Goal: Find specific page/section: Find specific page/section

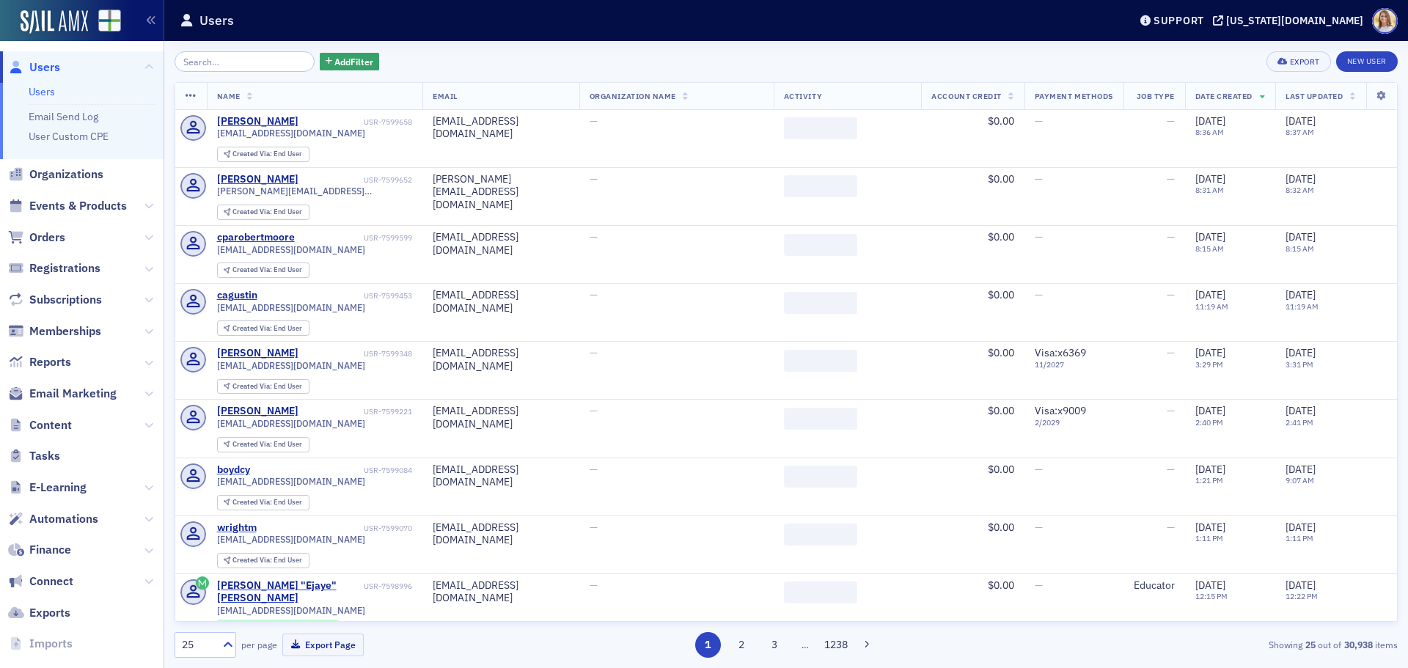
click at [79, 165] on span "Organizations" at bounding box center [82, 175] width 164 height 32
click at [80, 167] on span "Organizations" at bounding box center [66, 175] width 74 height 16
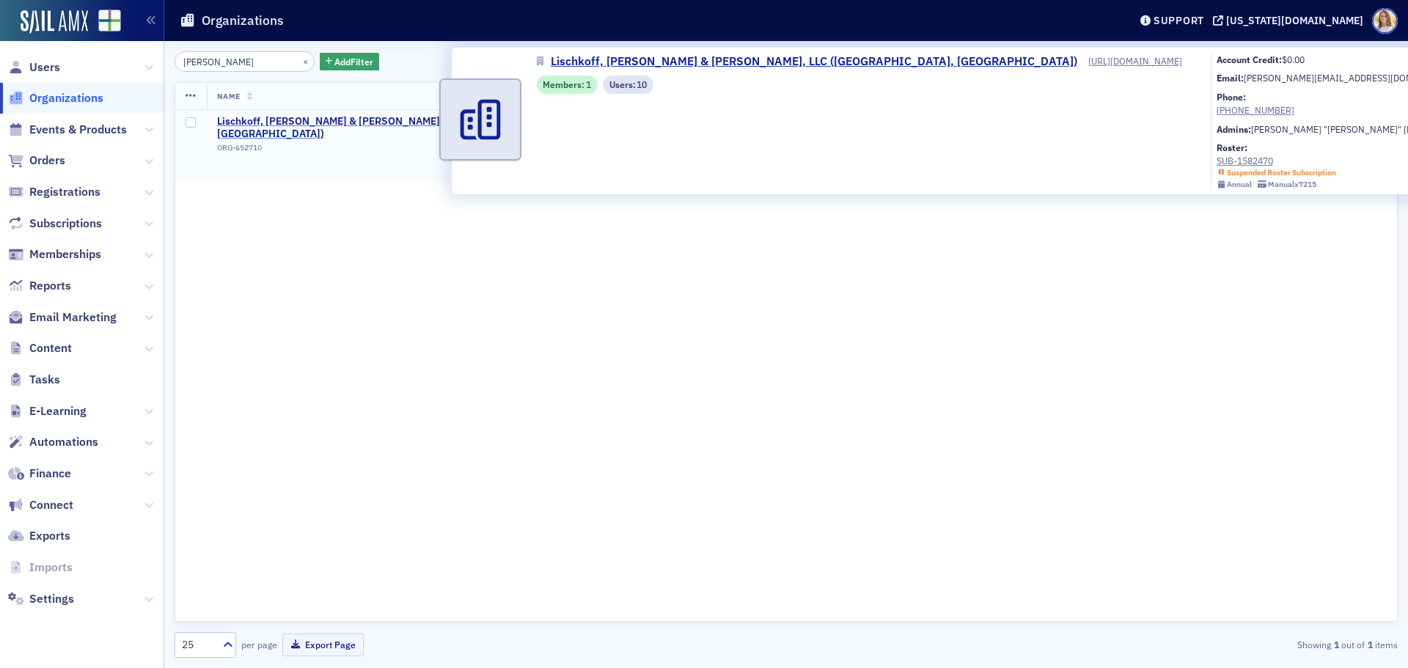
type input "[PERSON_NAME]"
click at [359, 119] on span "Lischkoff, [PERSON_NAME] & [PERSON_NAME], LLC ([GEOGRAPHIC_DATA], [GEOGRAPHIC_D…" at bounding box center [398, 128] width 362 height 26
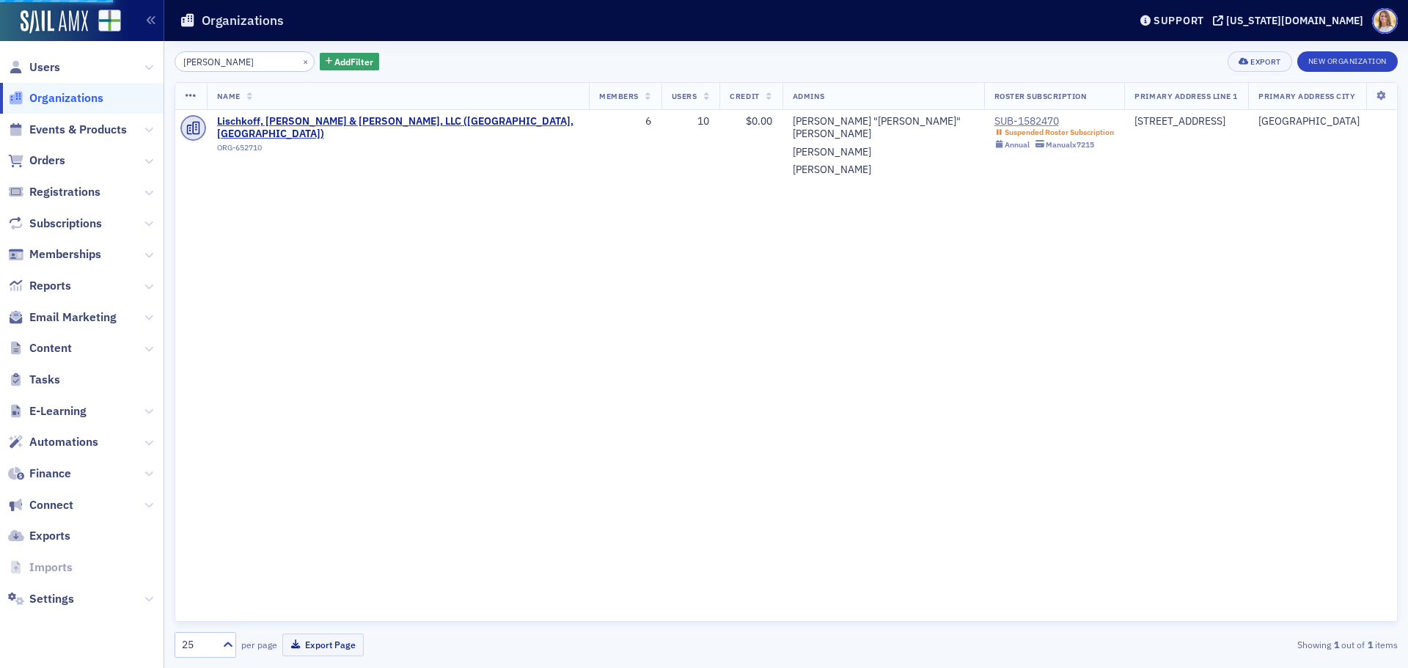
select select "US"
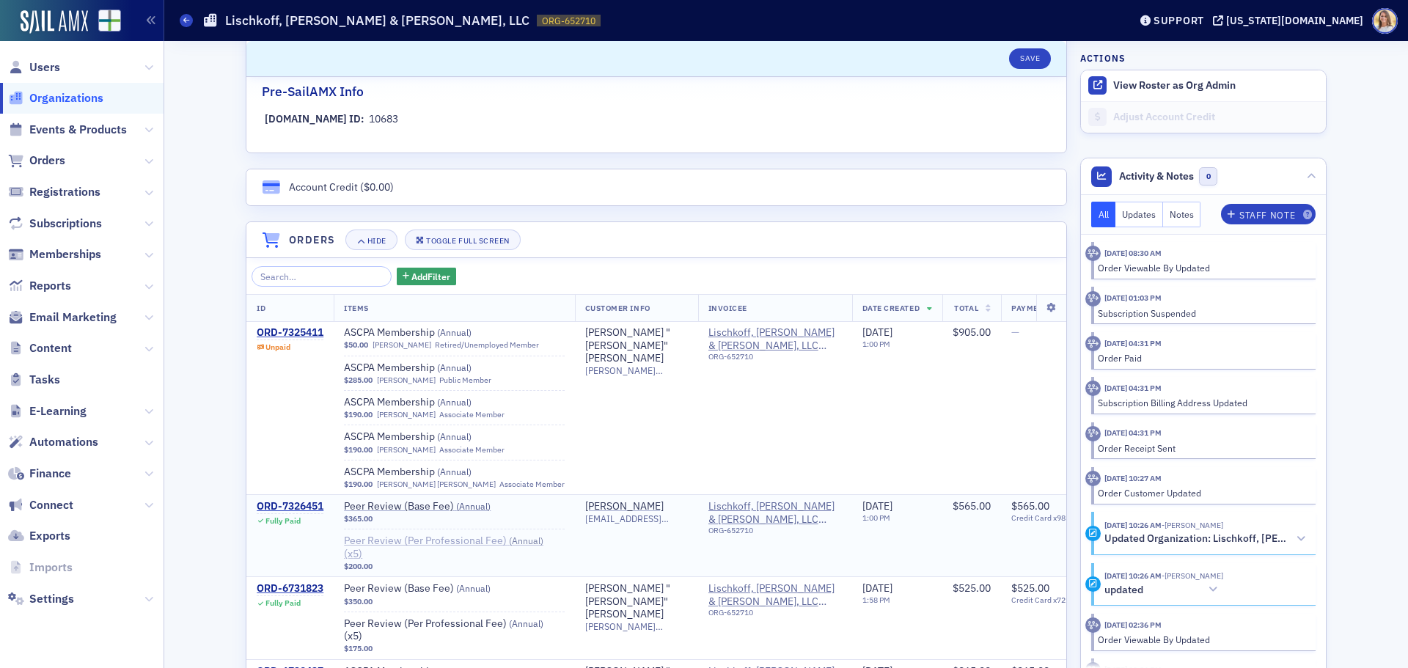
scroll to position [879, 0]
click at [304, 500] on div "ORD-7326451" at bounding box center [290, 506] width 67 height 13
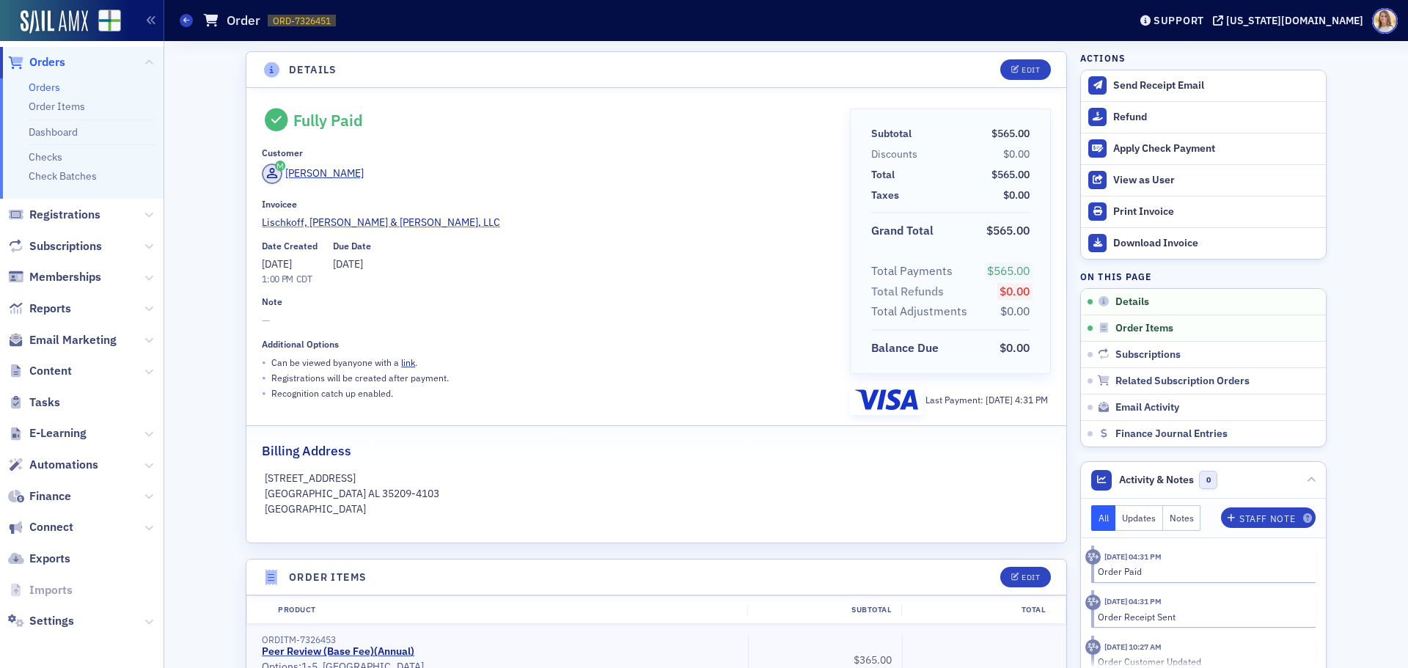
click at [314, 223] on span "Lischkoff, [PERSON_NAME] & [PERSON_NAME], LLC" at bounding box center [381, 222] width 238 height 15
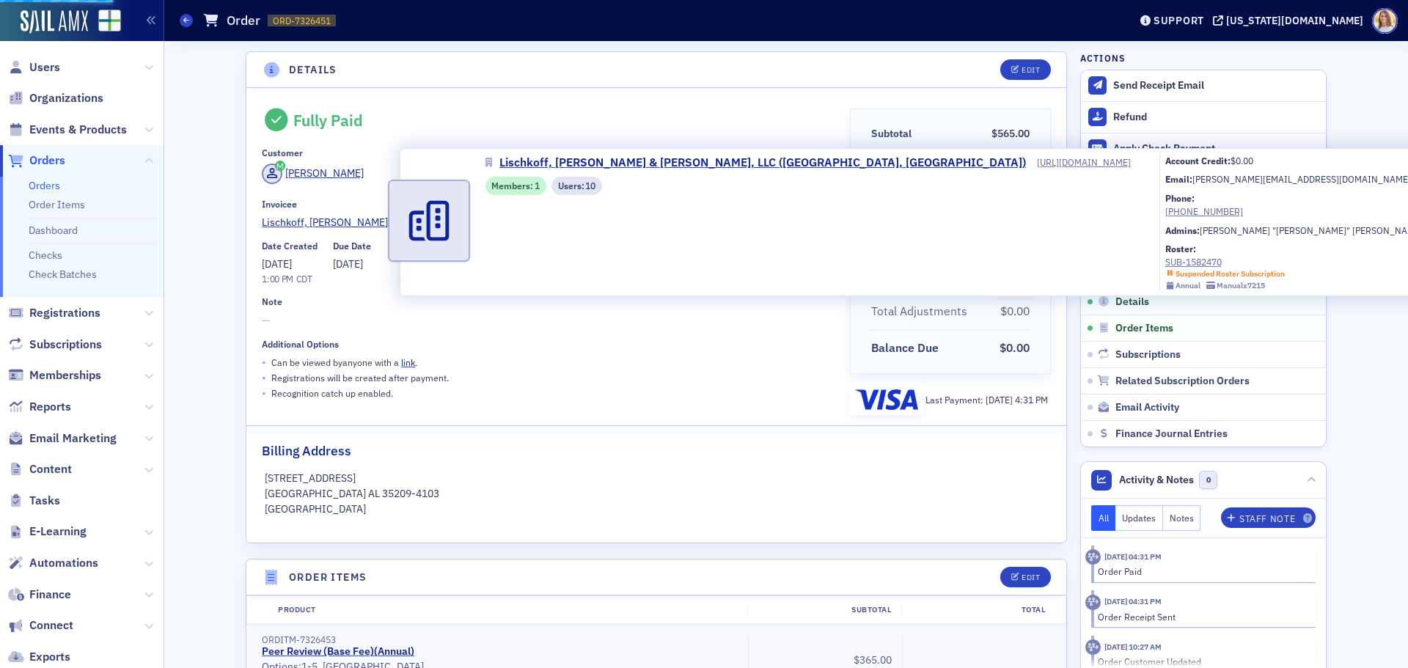
select select "US"
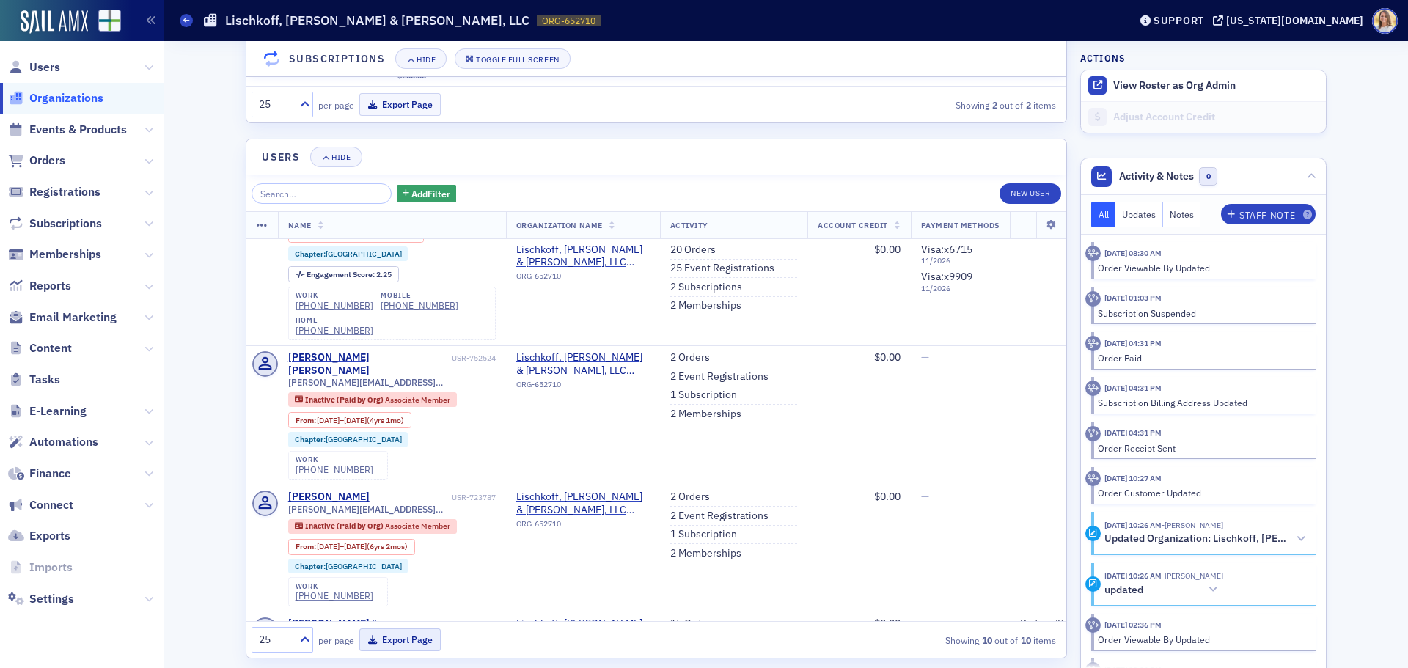
scroll to position [439, 0]
click at [395, 629] on button "Export Page" at bounding box center [399, 640] width 81 height 23
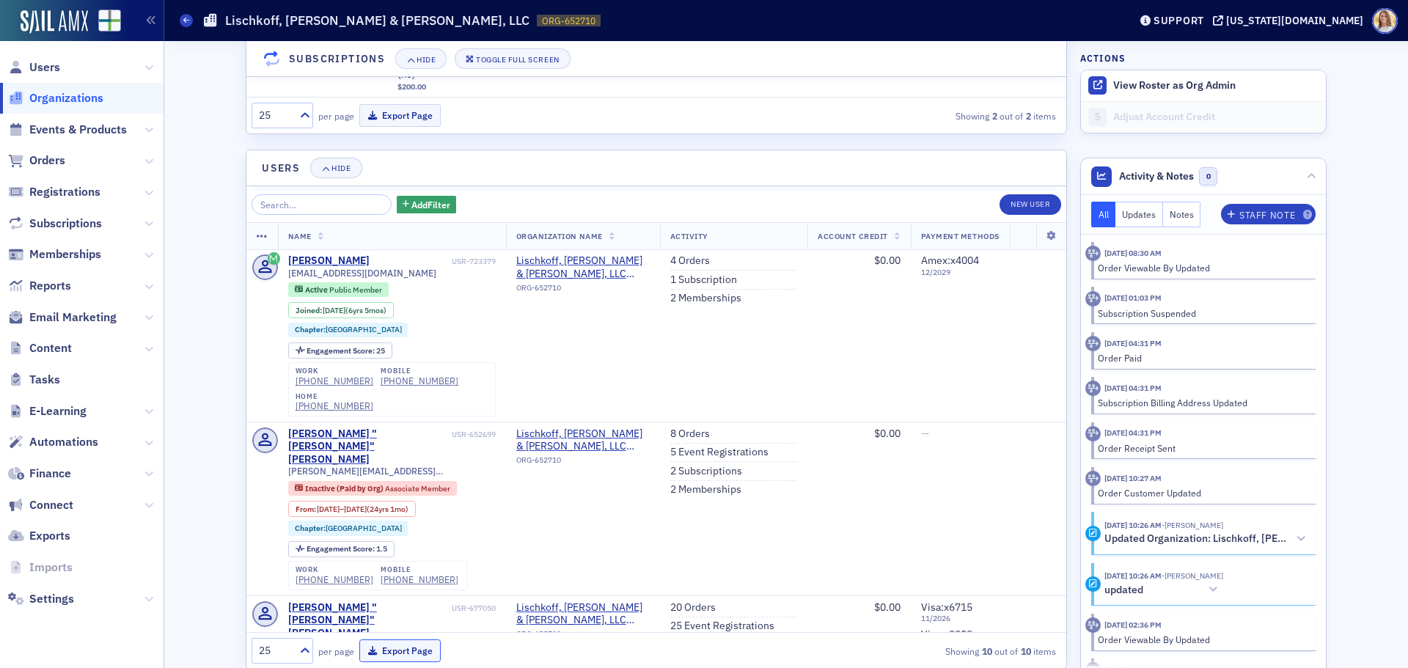
scroll to position [1892, 0]
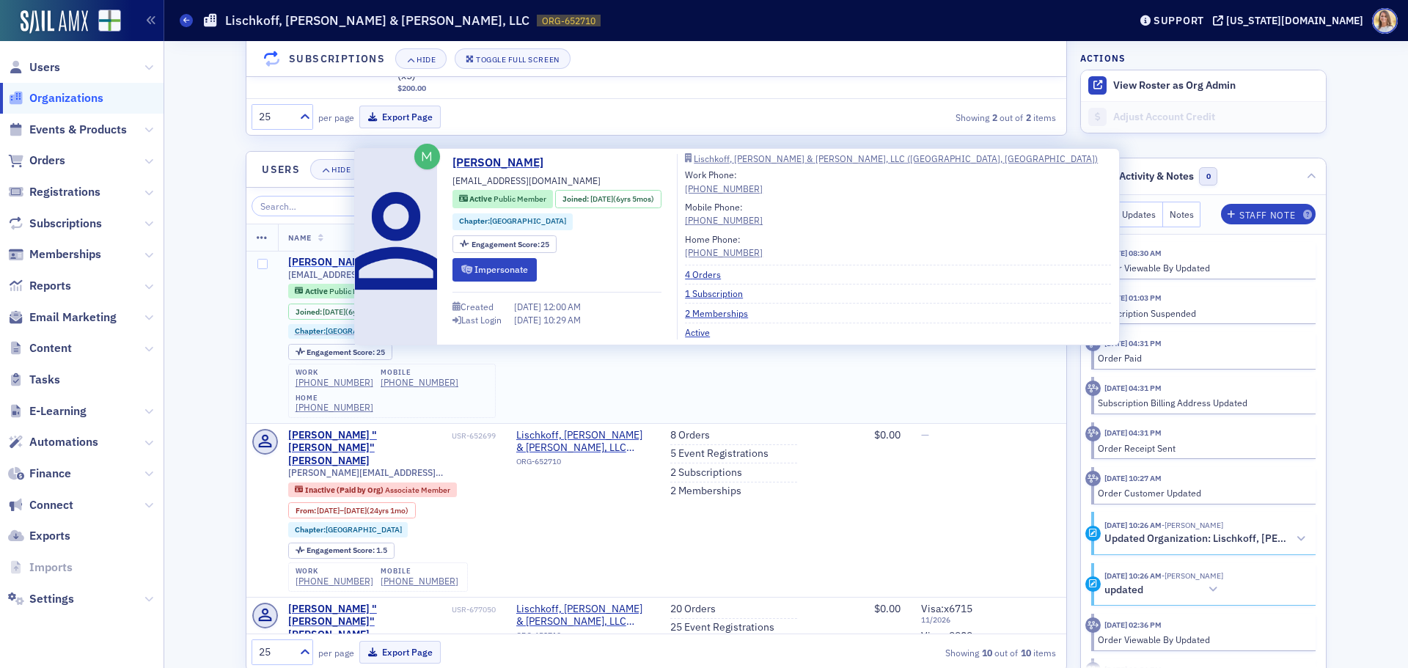
click at [326, 256] on div "[PERSON_NAME]" at bounding box center [328, 262] width 81 height 13
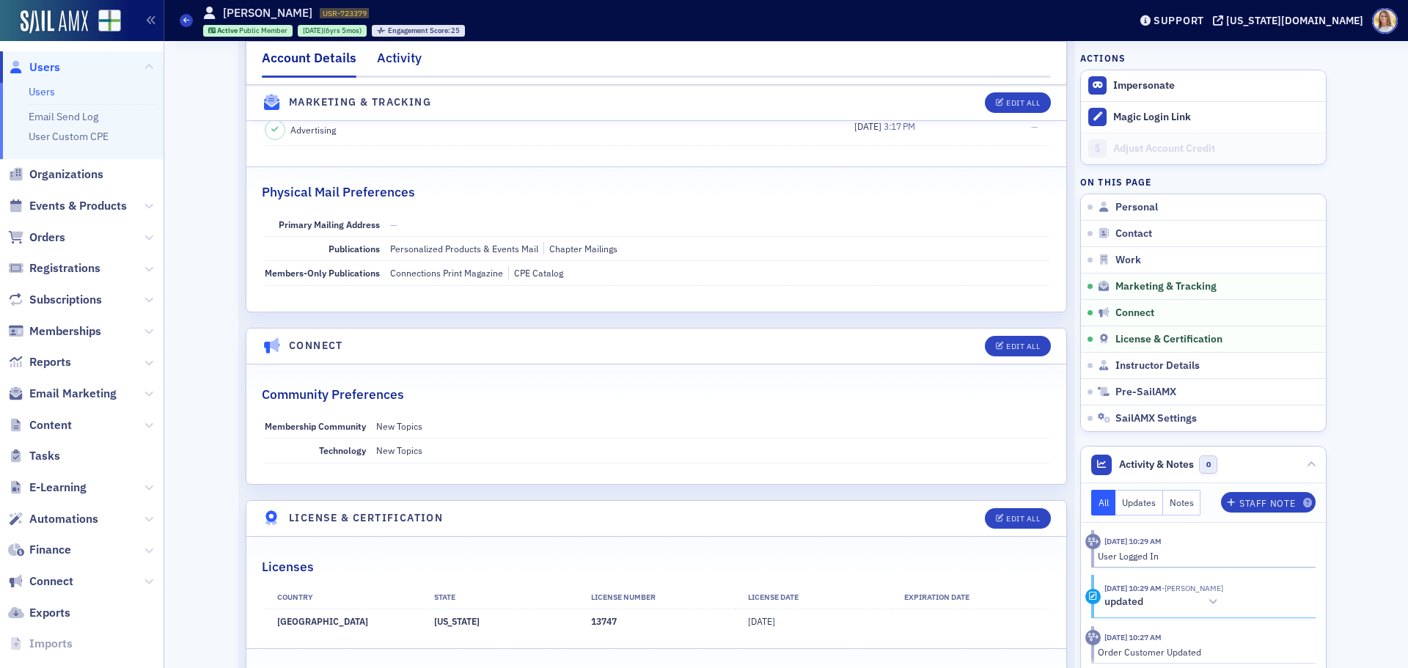
click at [387, 69] on div "Activity" at bounding box center [399, 61] width 45 height 27
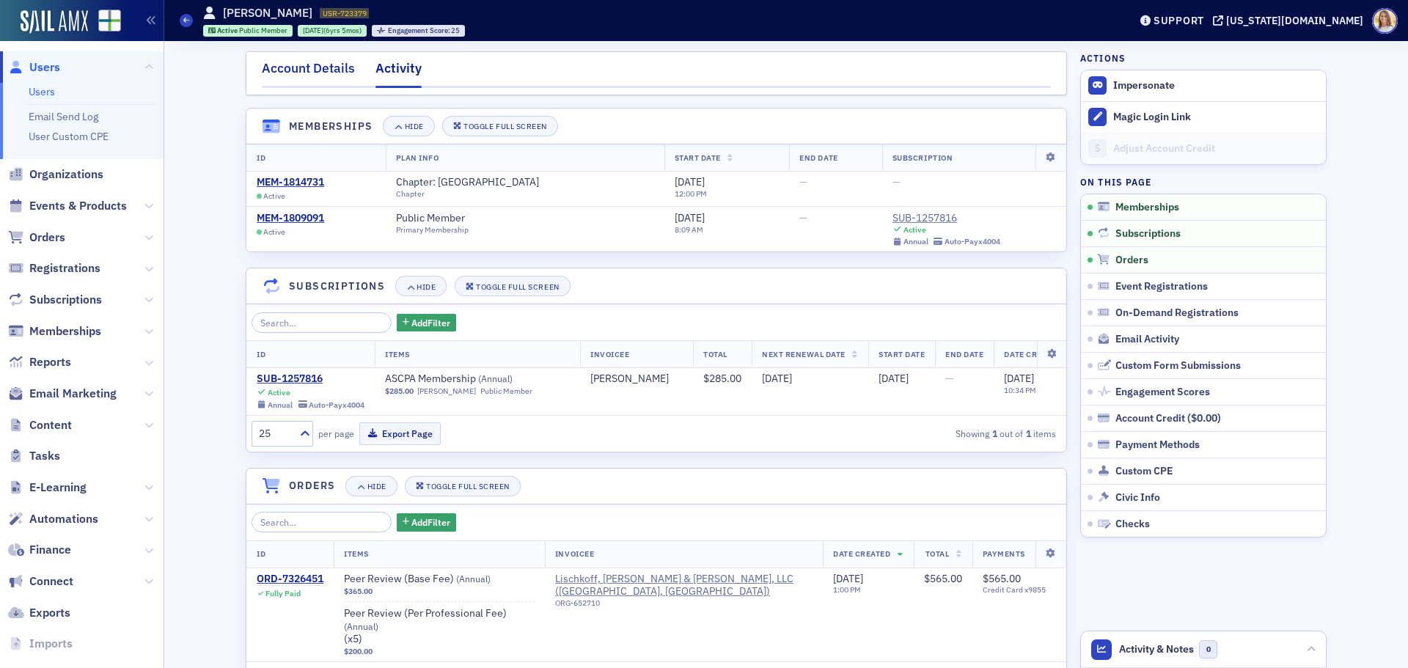
click at [318, 71] on div "Account Details" at bounding box center [308, 72] width 93 height 27
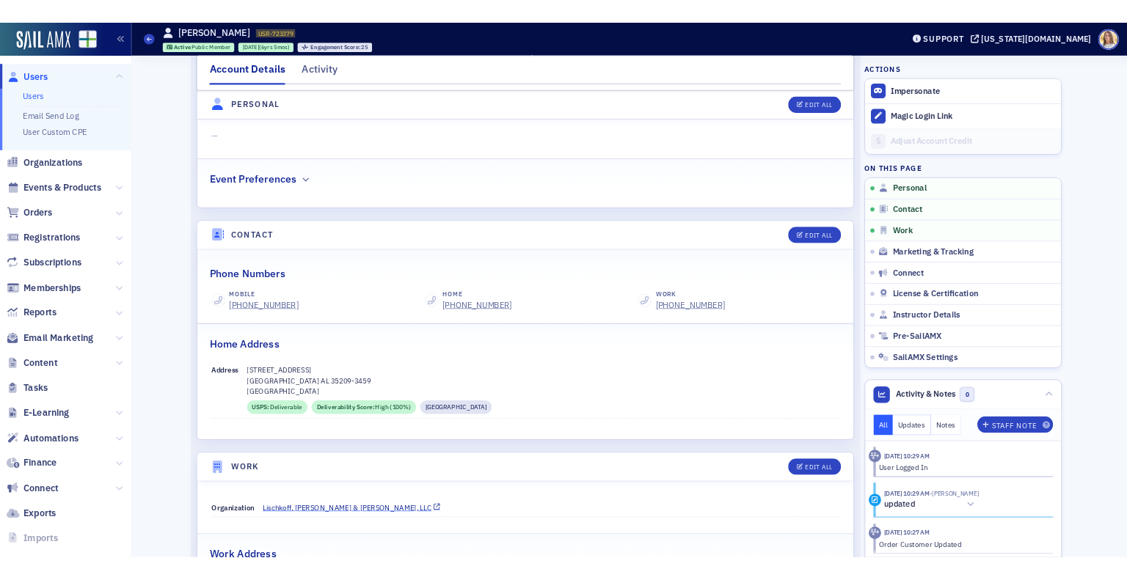
scroll to position [439, 0]
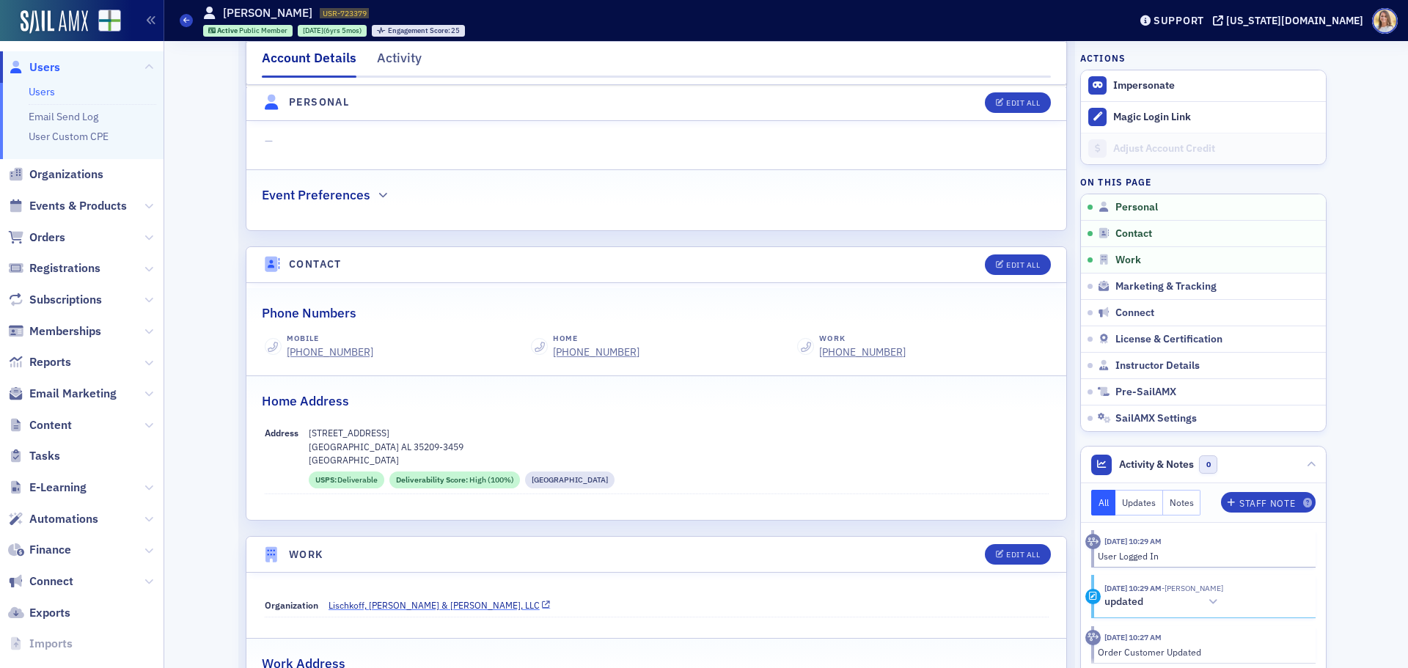
click at [408, 603] on span "Lischkoff, [PERSON_NAME] & [PERSON_NAME], LLC" at bounding box center [434, 605] width 211 height 13
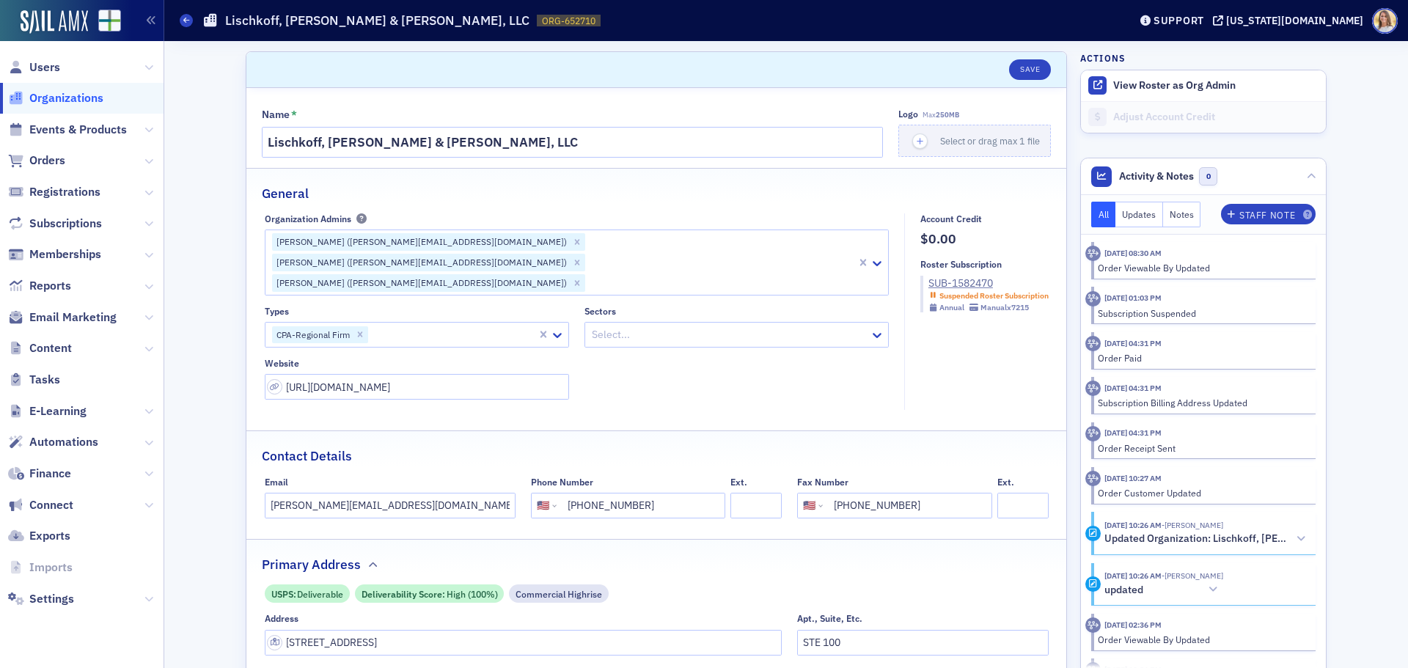
select select "US"
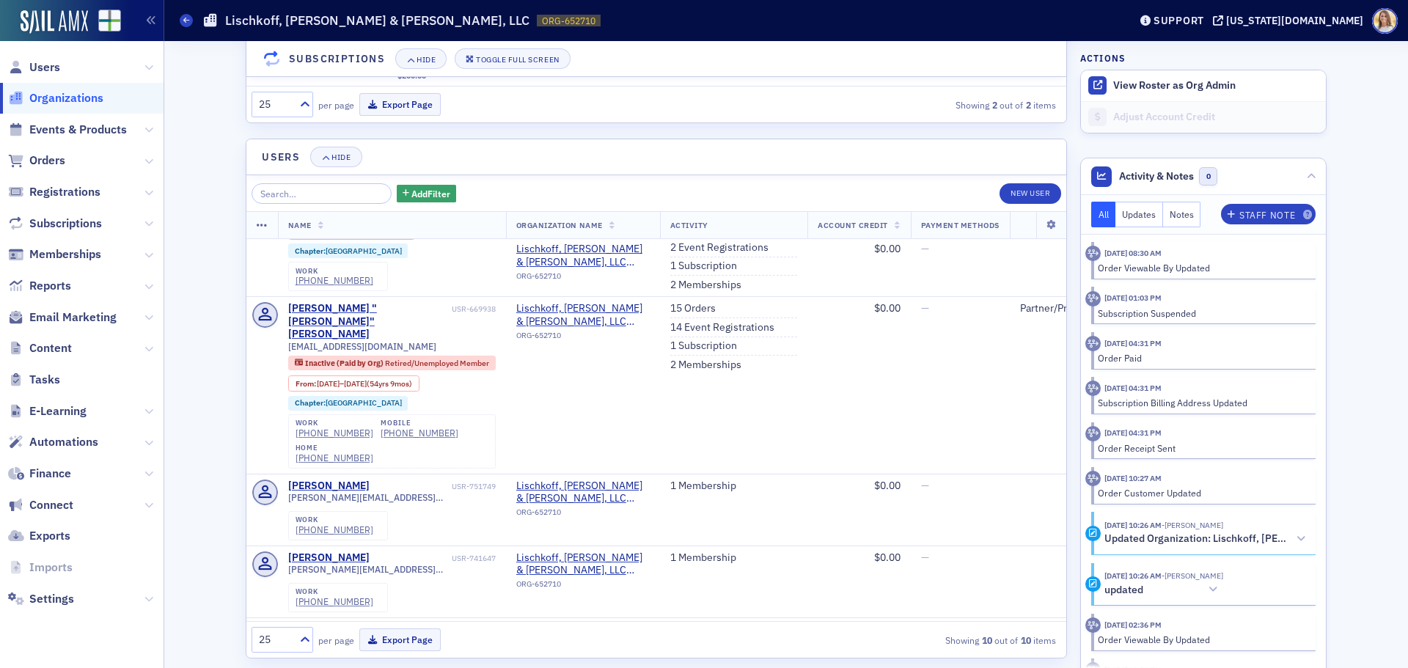
scroll to position [753, 0]
click at [1166, 78] on span "View Roster as Org Admin" at bounding box center [1203, 85] width 245 height 31
click at [1197, 89] on button "View Roster as Org Admin" at bounding box center [1174, 85] width 122 height 13
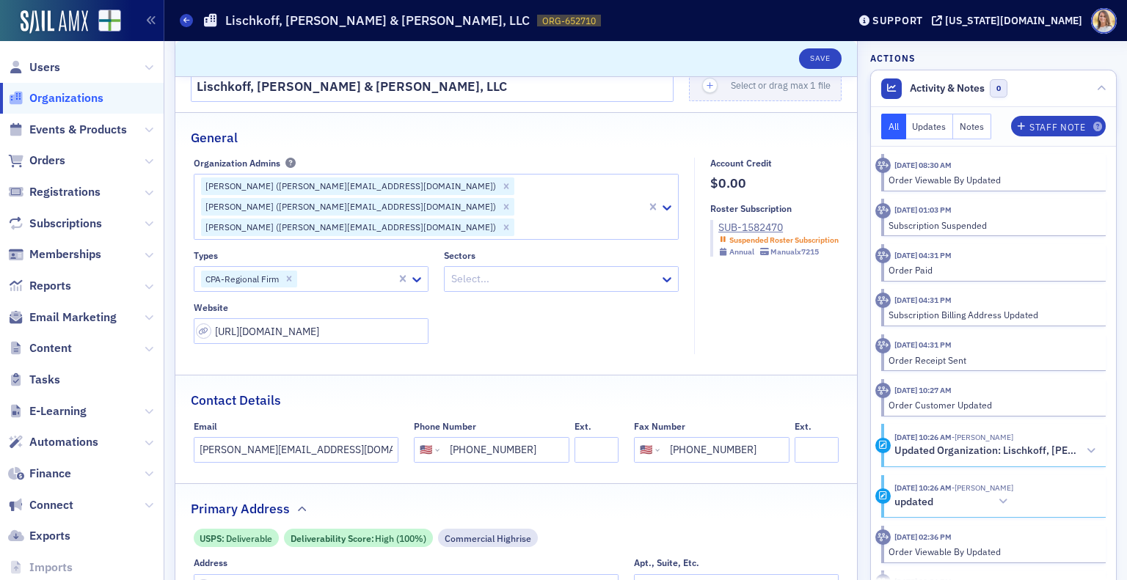
scroll to position [314, 0]
